Goal: Task Accomplishment & Management: Use online tool/utility

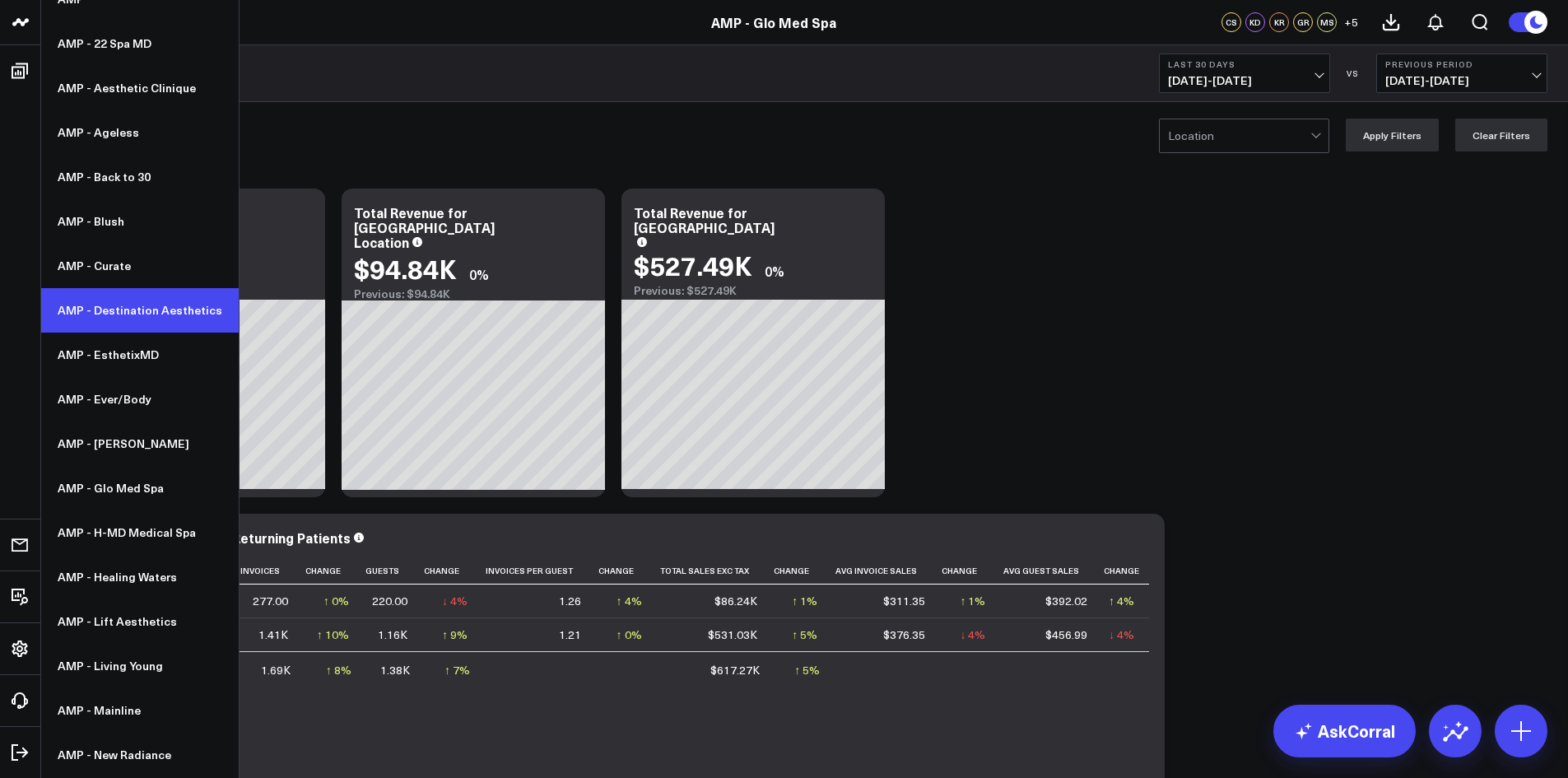
scroll to position [329, 0]
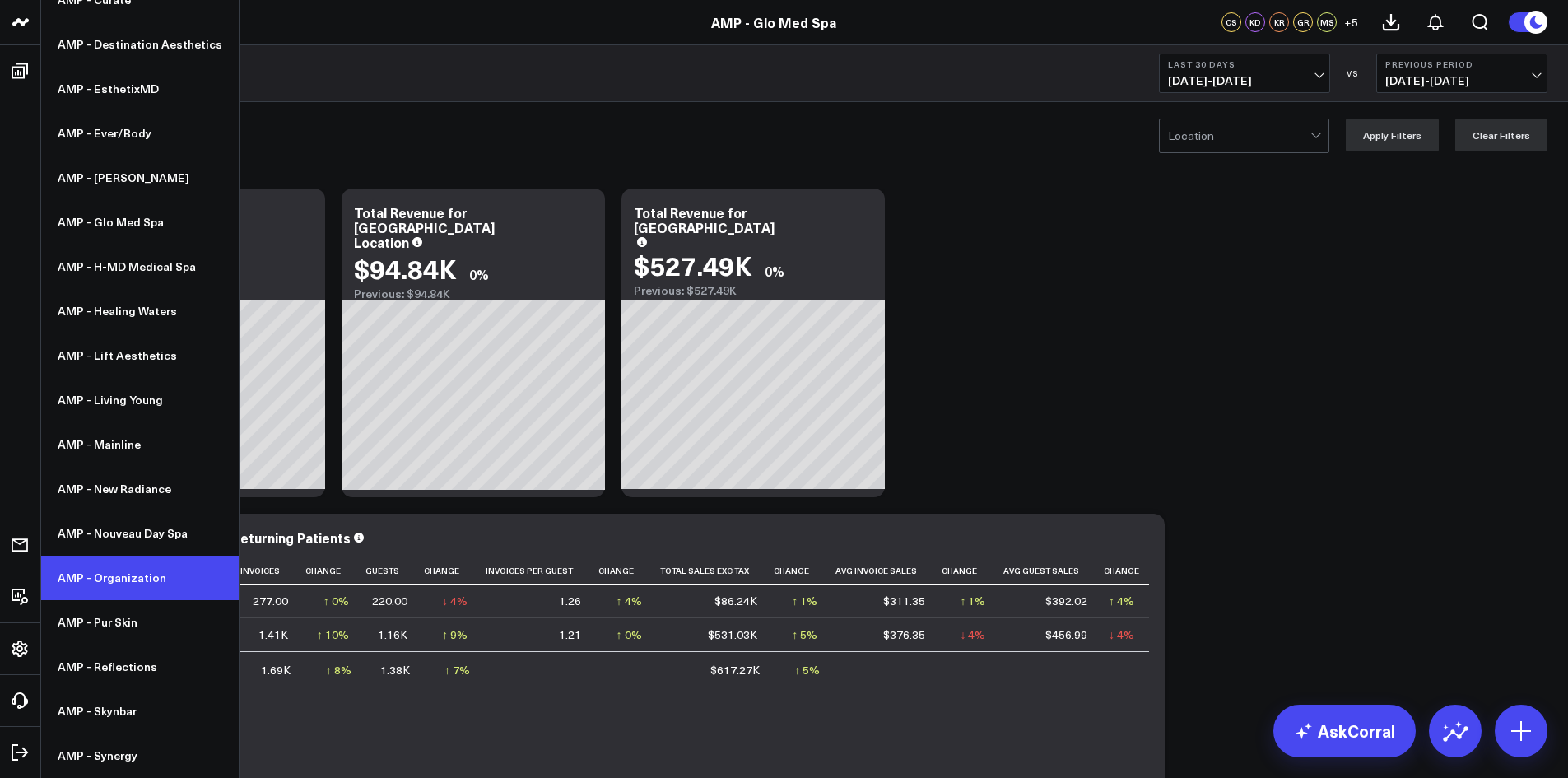
click at [109, 578] on link "AMP - Organization" at bounding box center [140, 577] width 197 height 44
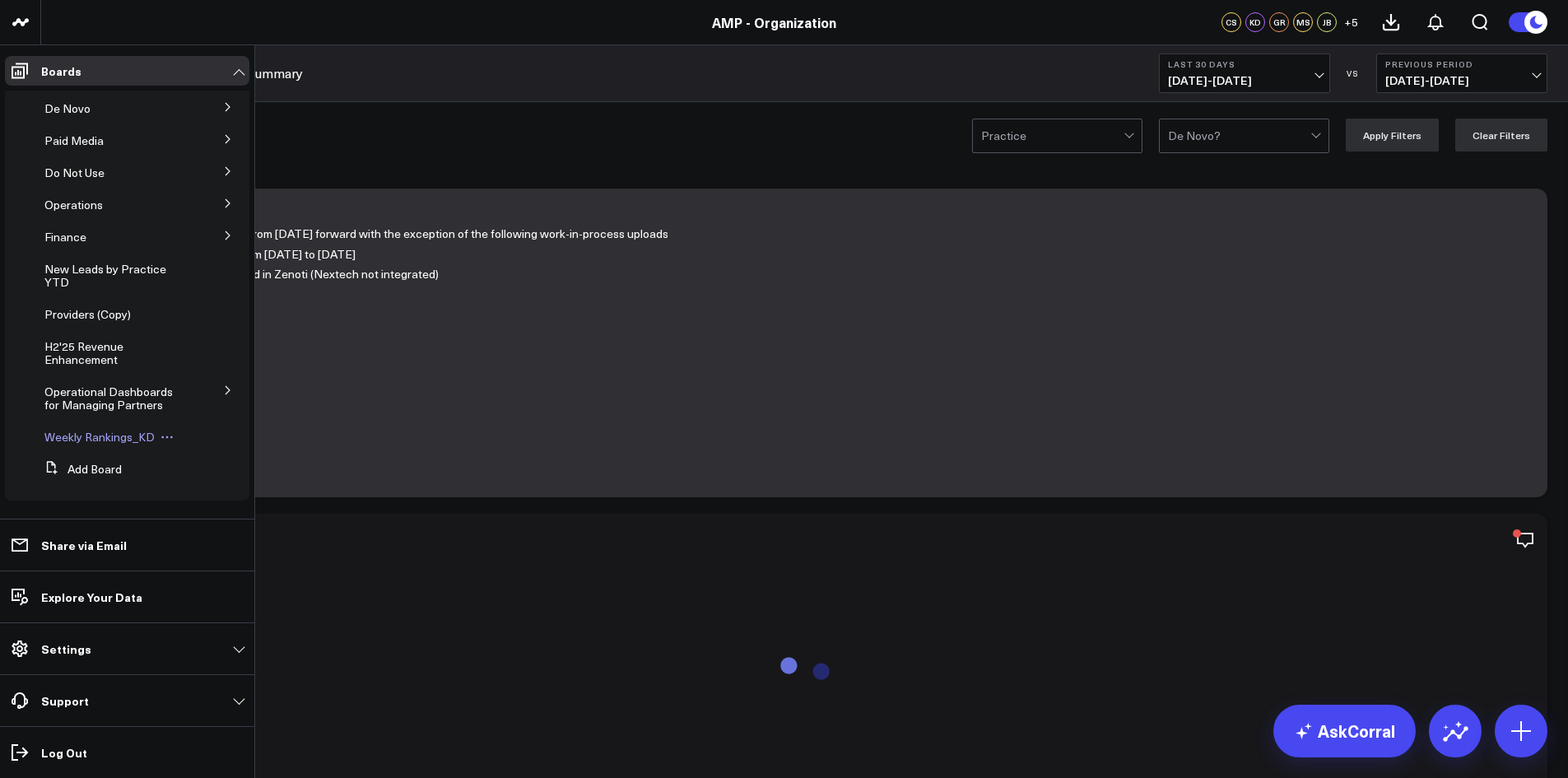
scroll to position [167, 0]
click at [115, 438] on span "Weekly Rankings_KD" at bounding box center [99, 434] width 110 height 16
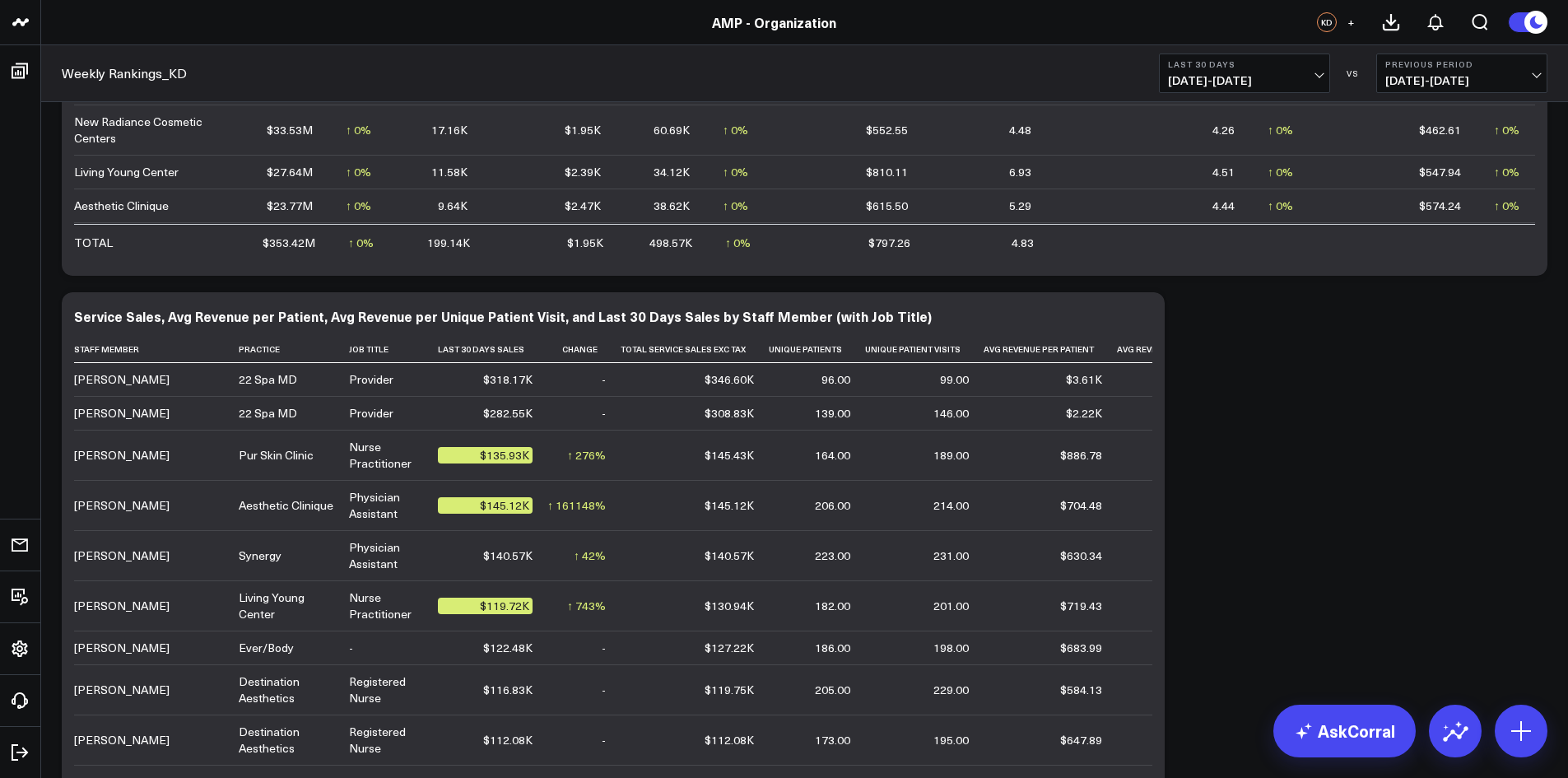
click at [1316, 76] on span "[DATE] - [DATE]" at bounding box center [1244, 80] width 153 height 13
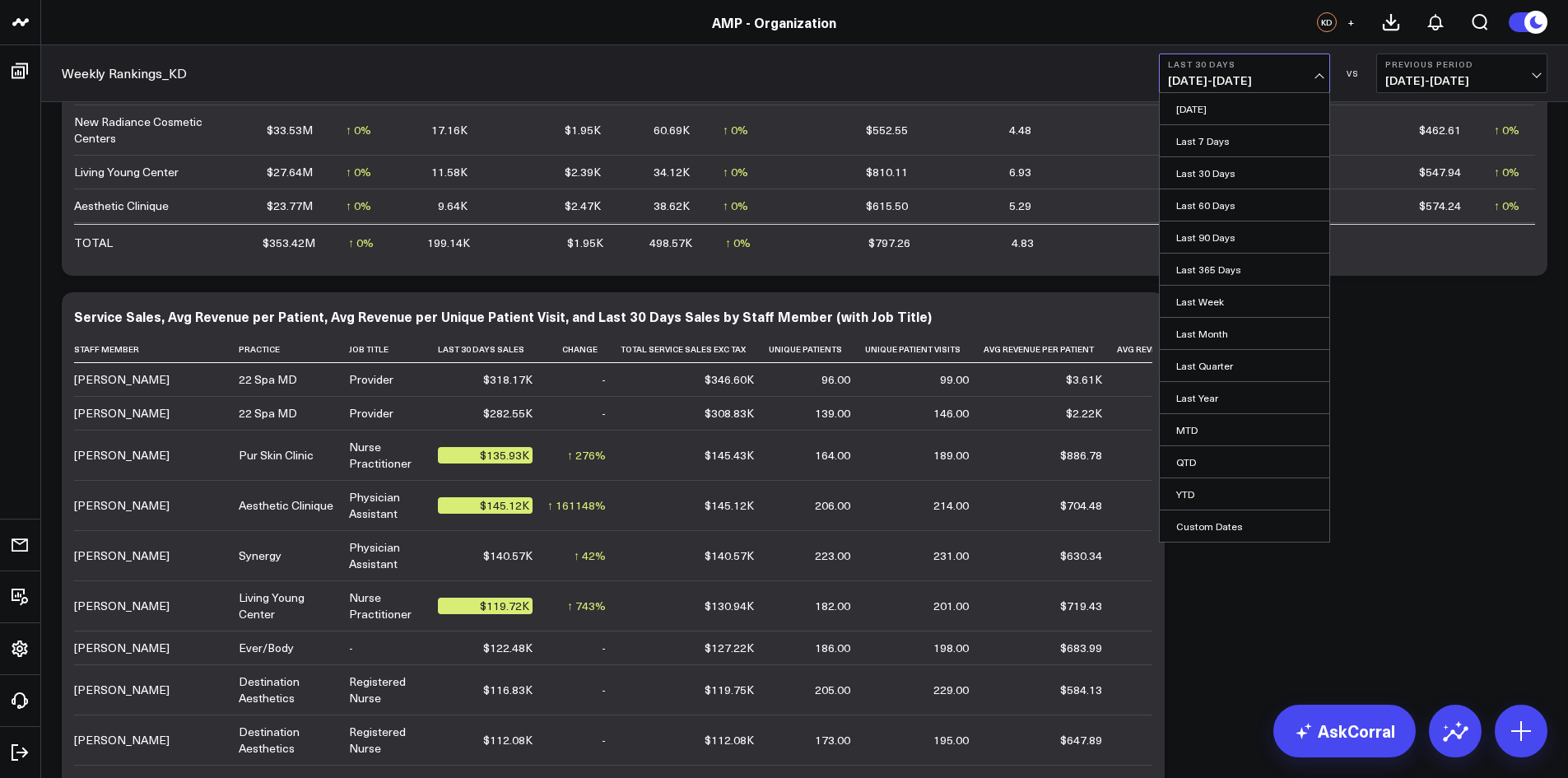
click at [1216, 489] on link "YTD" at bounding box center [1244, 493] width 170 height 31
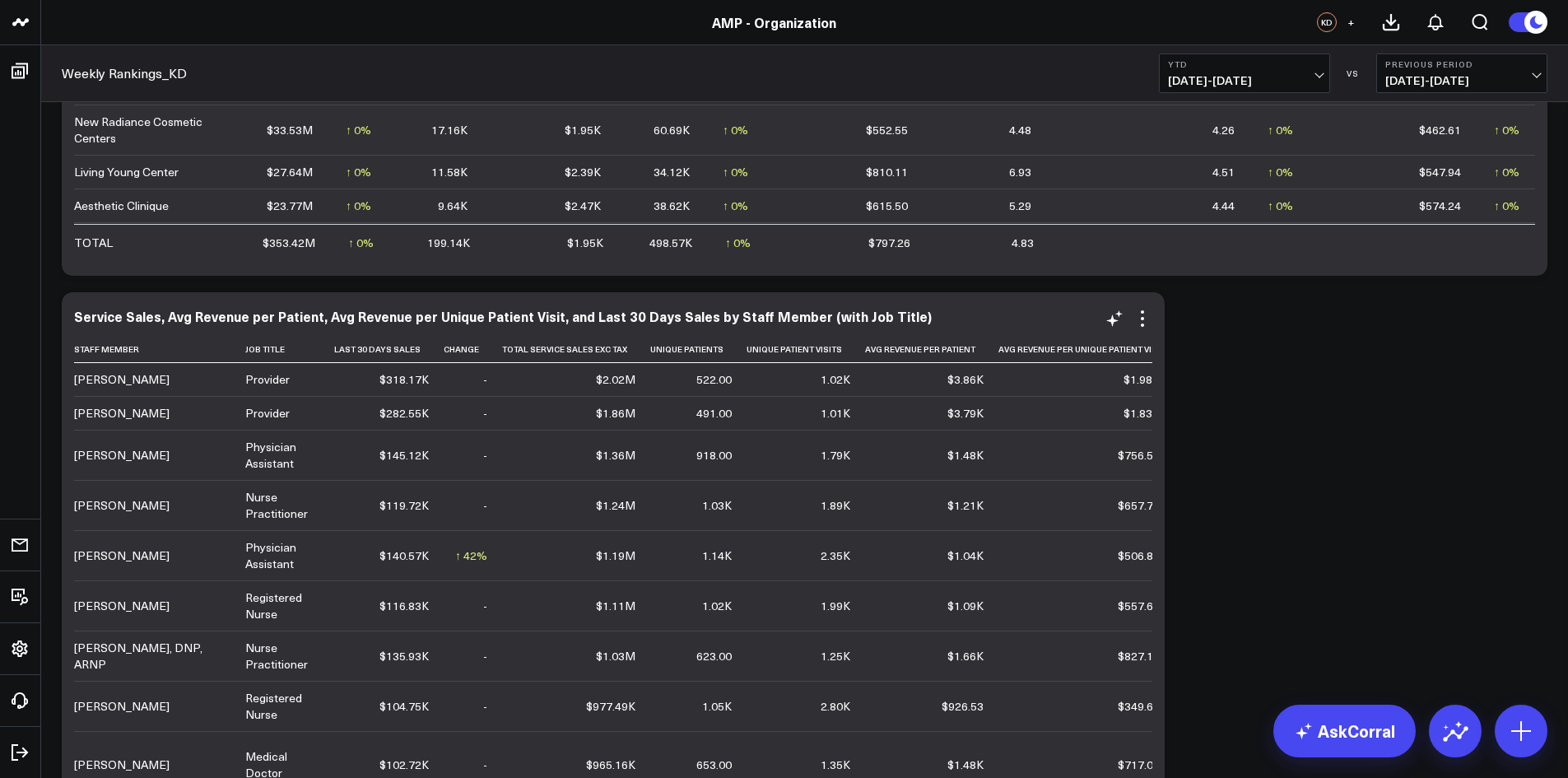
scroll to position [0, 106]
click at [1137, 321] on icon at bounding box center [1142, 318] width 20 height 20
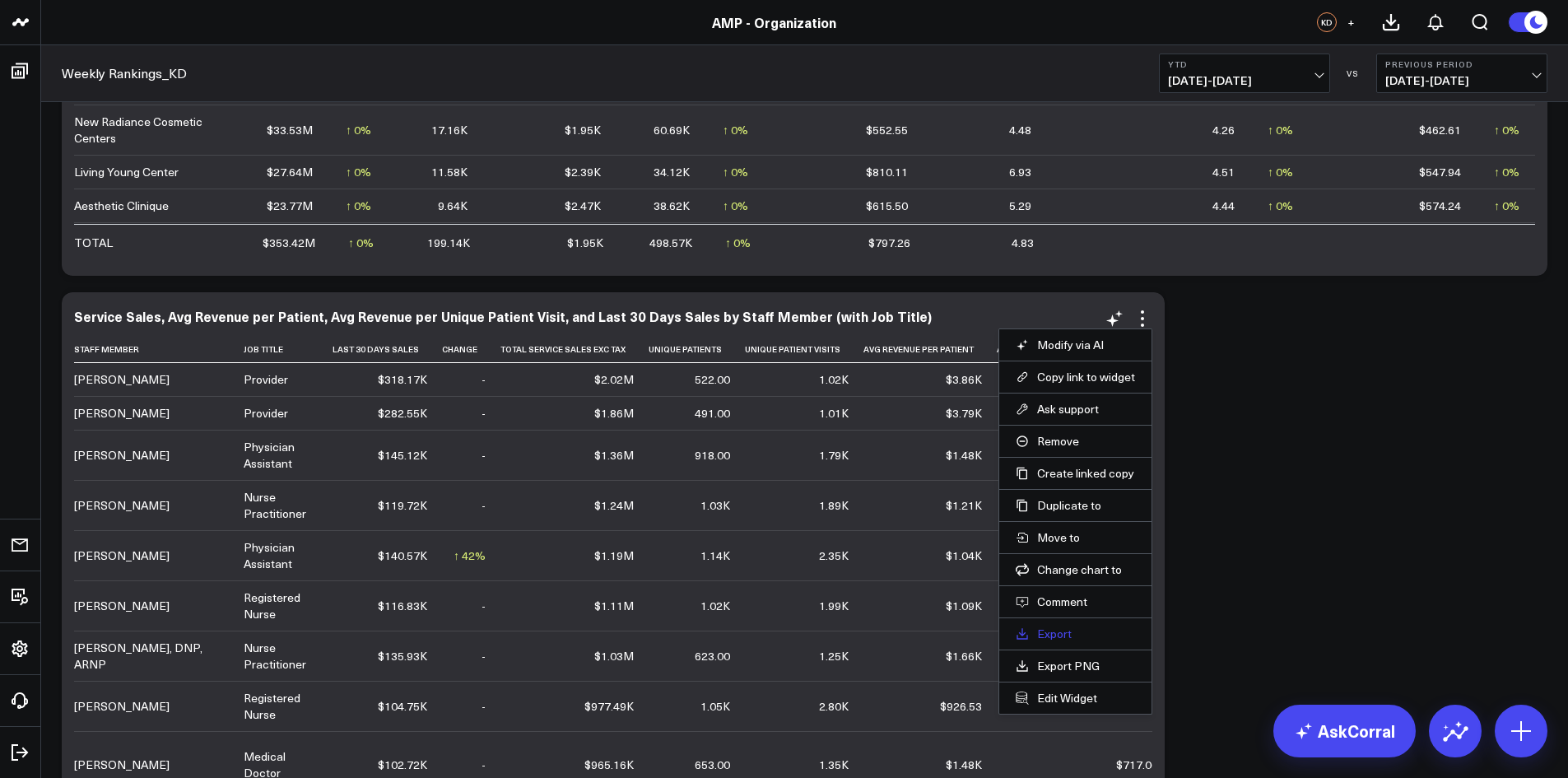
click at [1061, 632] on link "Export" at bounding box center [1075, 634] width 119 height 15
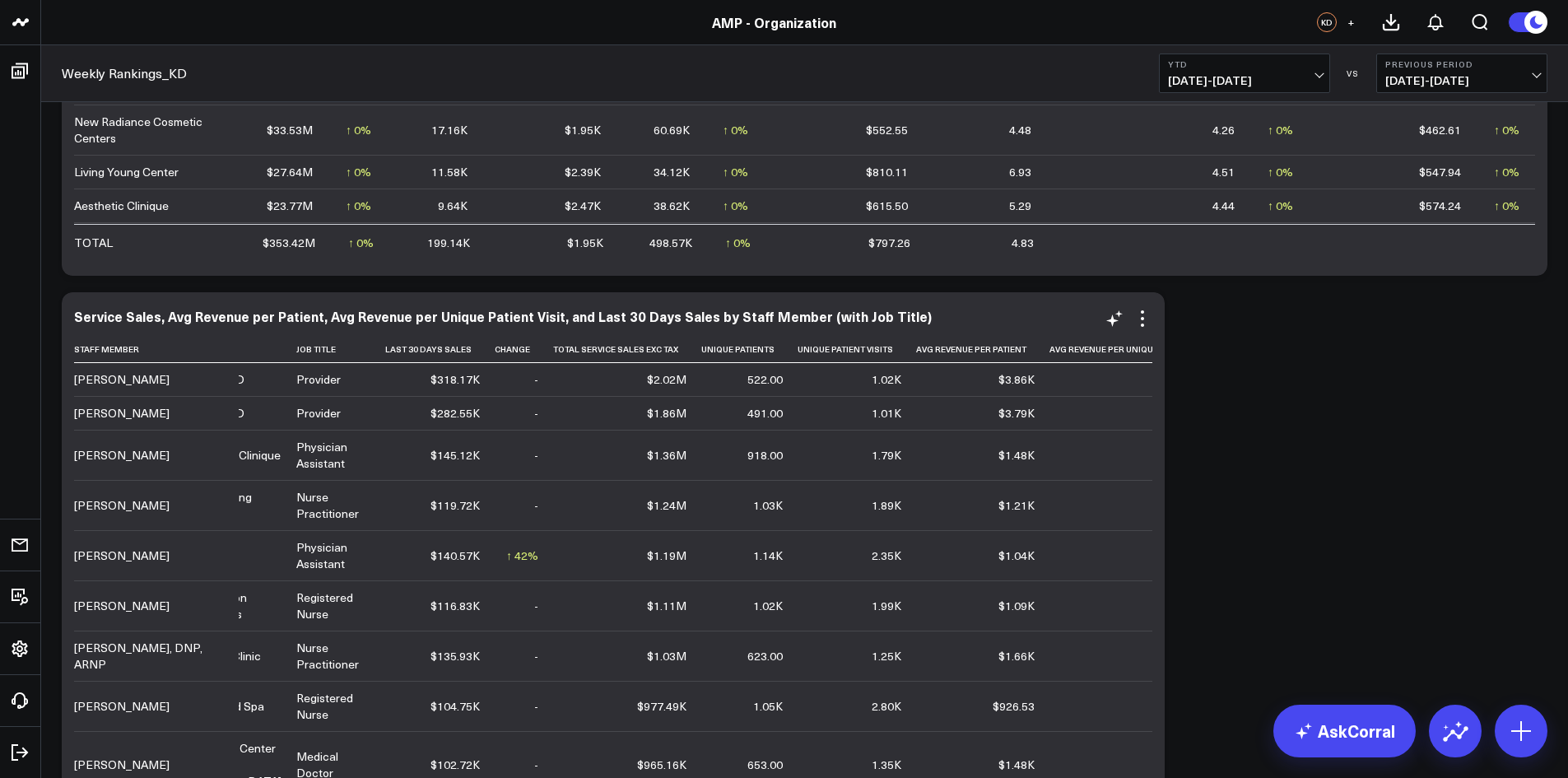
scroll to position [0, 0]
